Goal: Communication & Community: Answer question/provide support

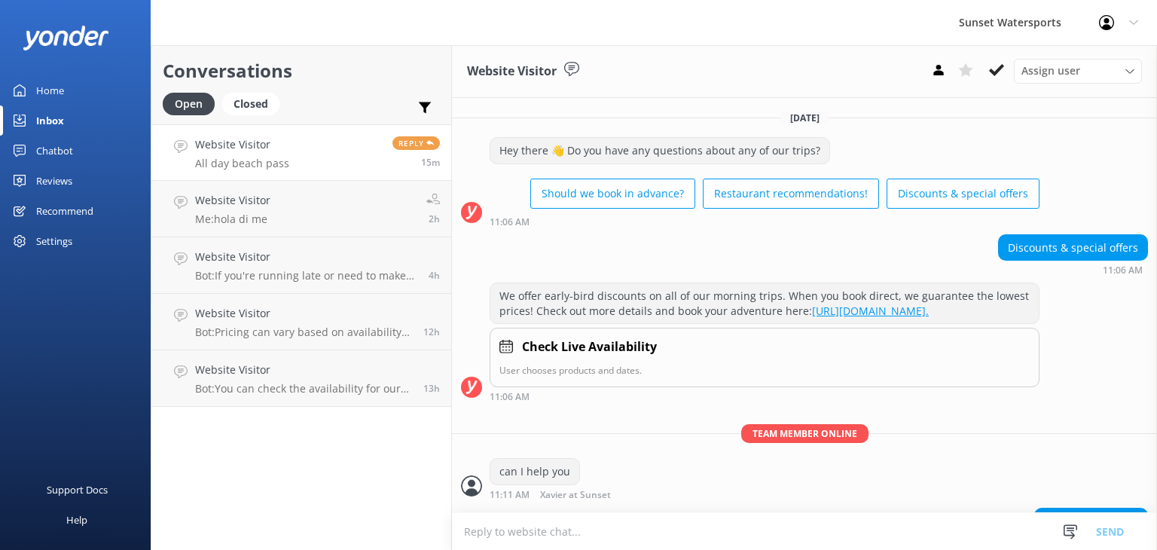
scroll to position [136, 0]
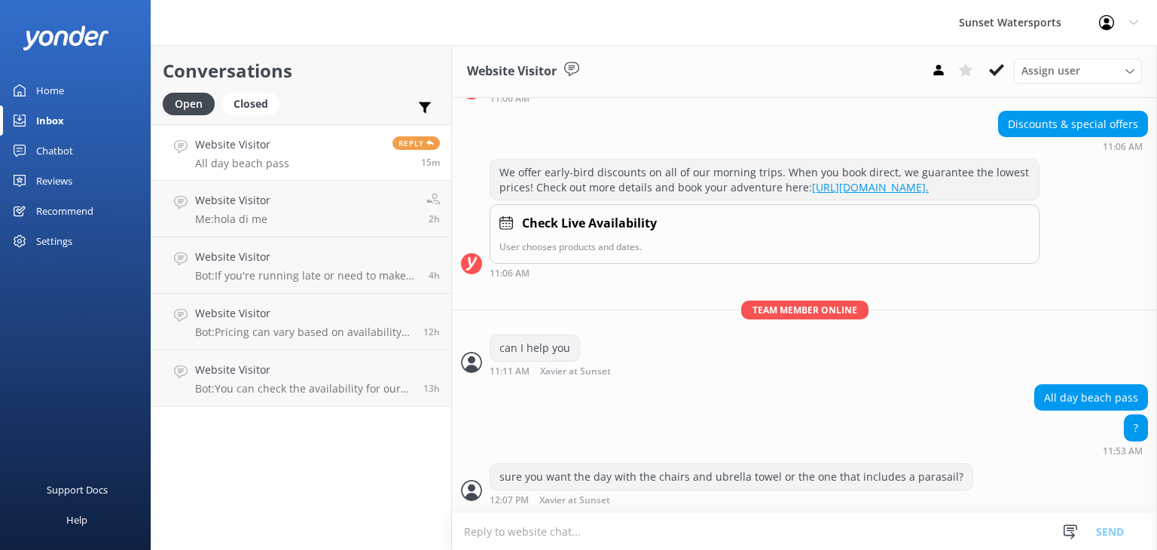
click at [55, 121] on div "Inbox" at bounding box center [50, 120] width 28 height 30
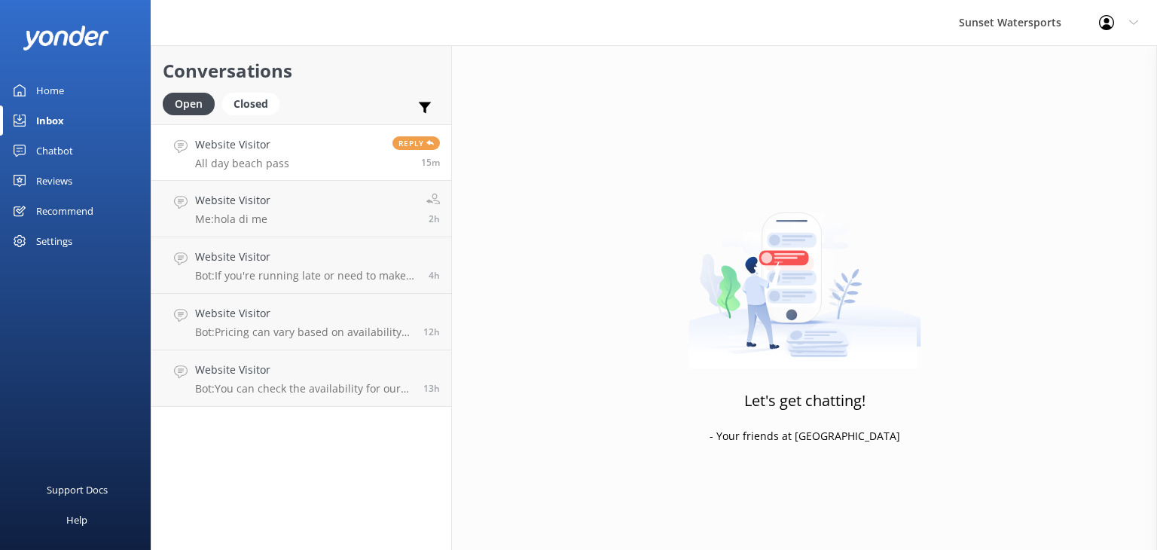
click at [250, 148] on h4 "Website Visitor" at bounding box center [242, 144] width 94 height 17
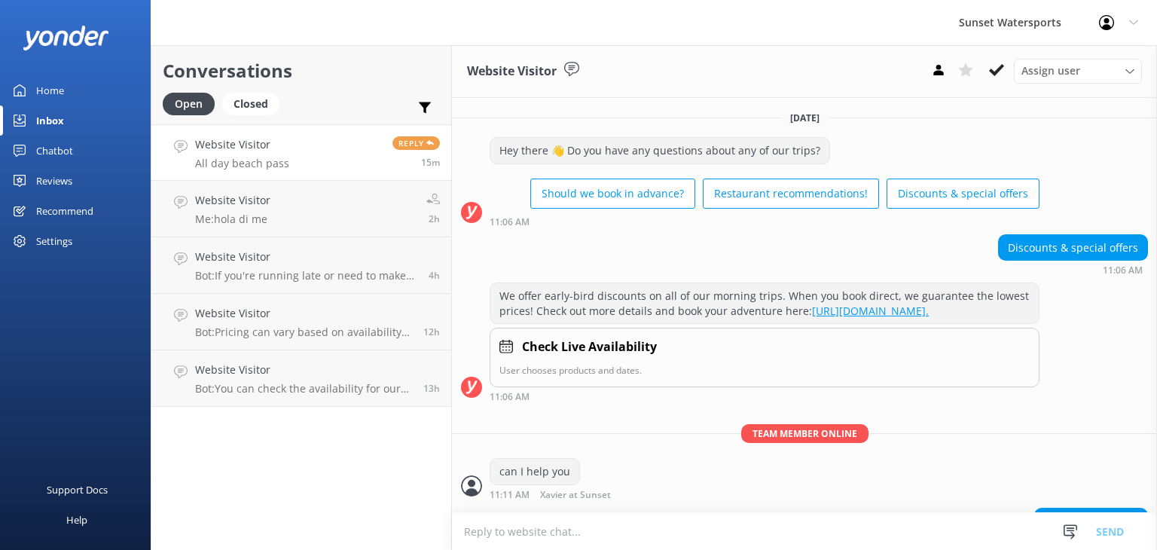
scroll to position [136, 0]
